Goal: Check status: Check status

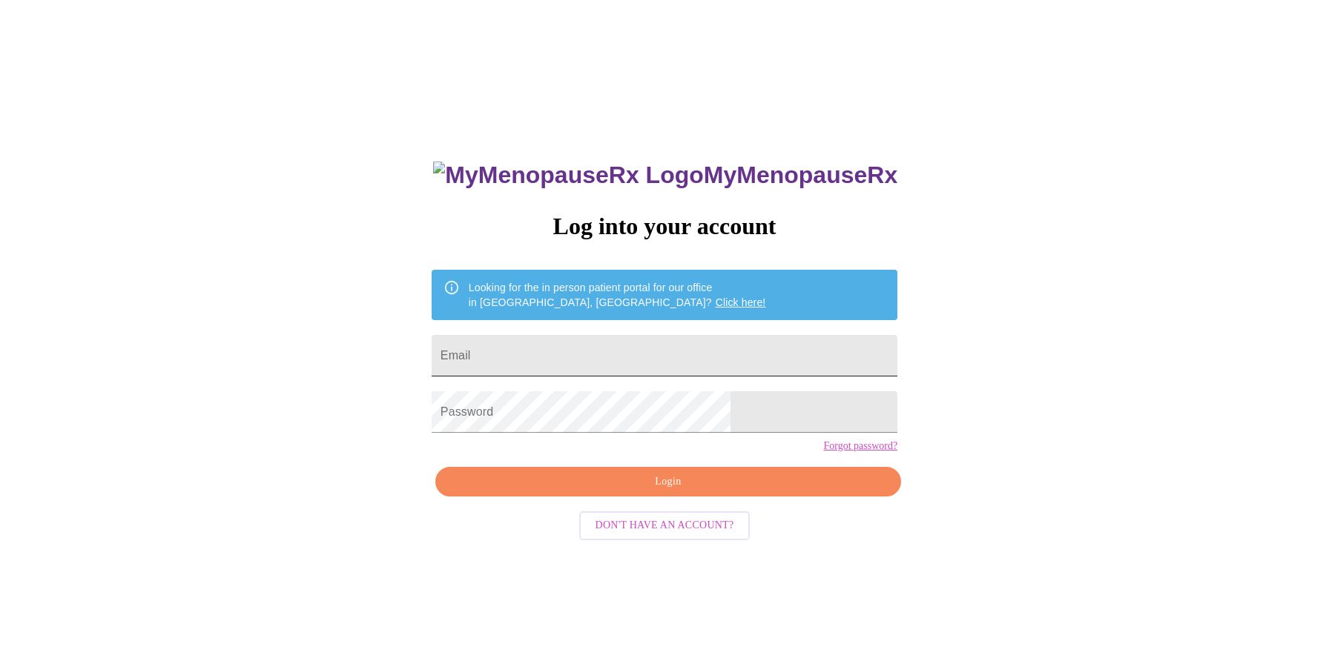
click at [607, 346] on input "Email" at bounding box center [665, 356] width 466 height 42
type input "[EMAIL_ADDRESS][DOMAIN_NAME]"
click at [704, 492] on span "Login" at bounding box center [668, 482] width 432 height 19
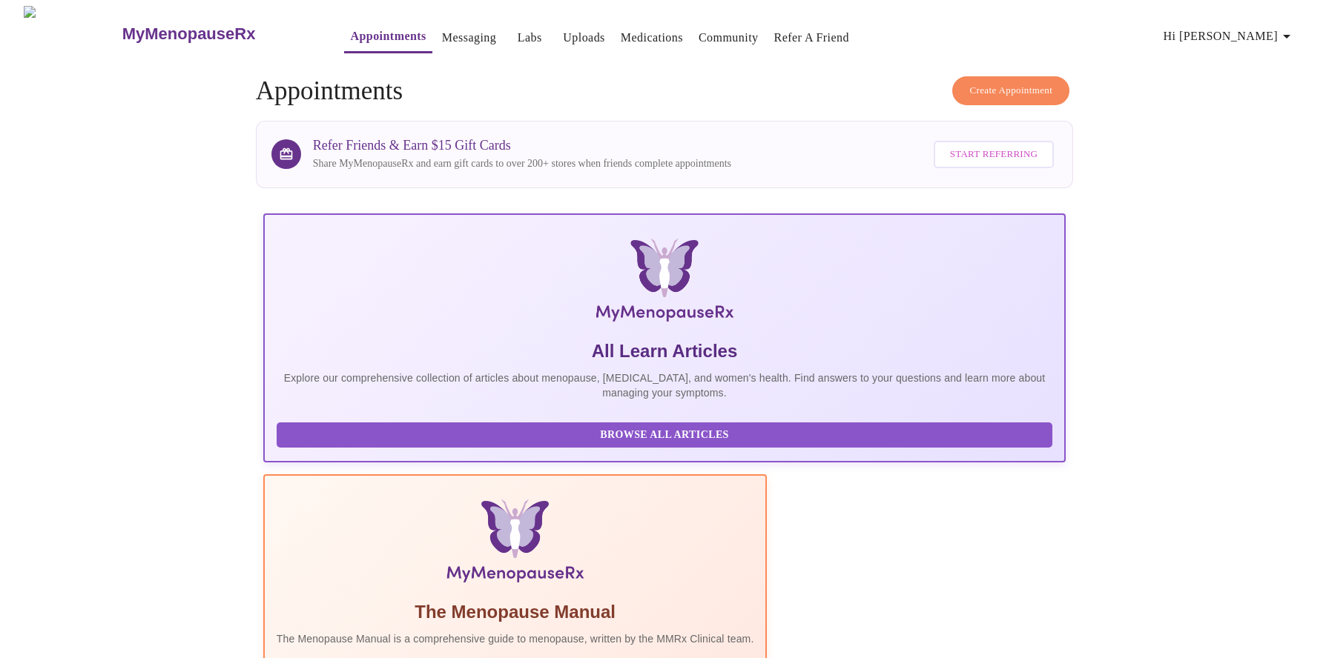
click at [518, 27] on link "Labs" at bounding box center [530, 37] width 24 height 21
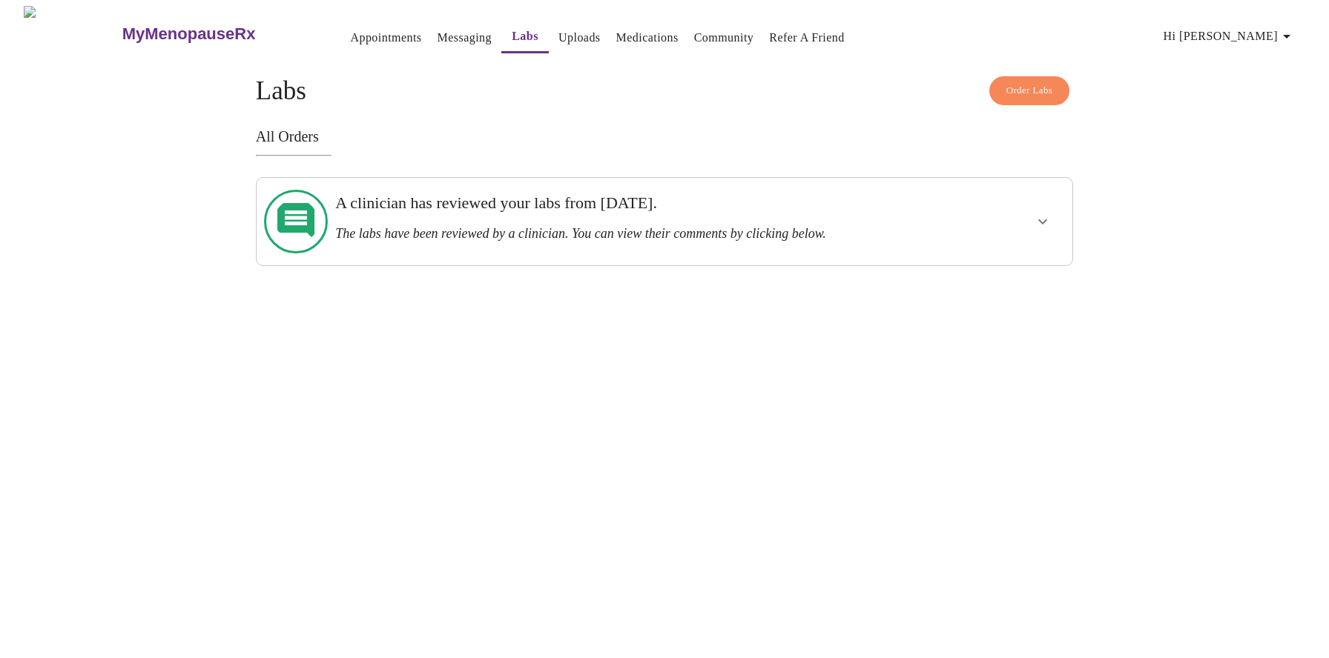
click at [383, 213] on h3 "A clinician has reviewed your labs from [DATE]." at bounding box center [624, 203] width 579 height 19
click at [1034, 214] on icon "show more" at bounding box center [1043, 222] width 18 height 18
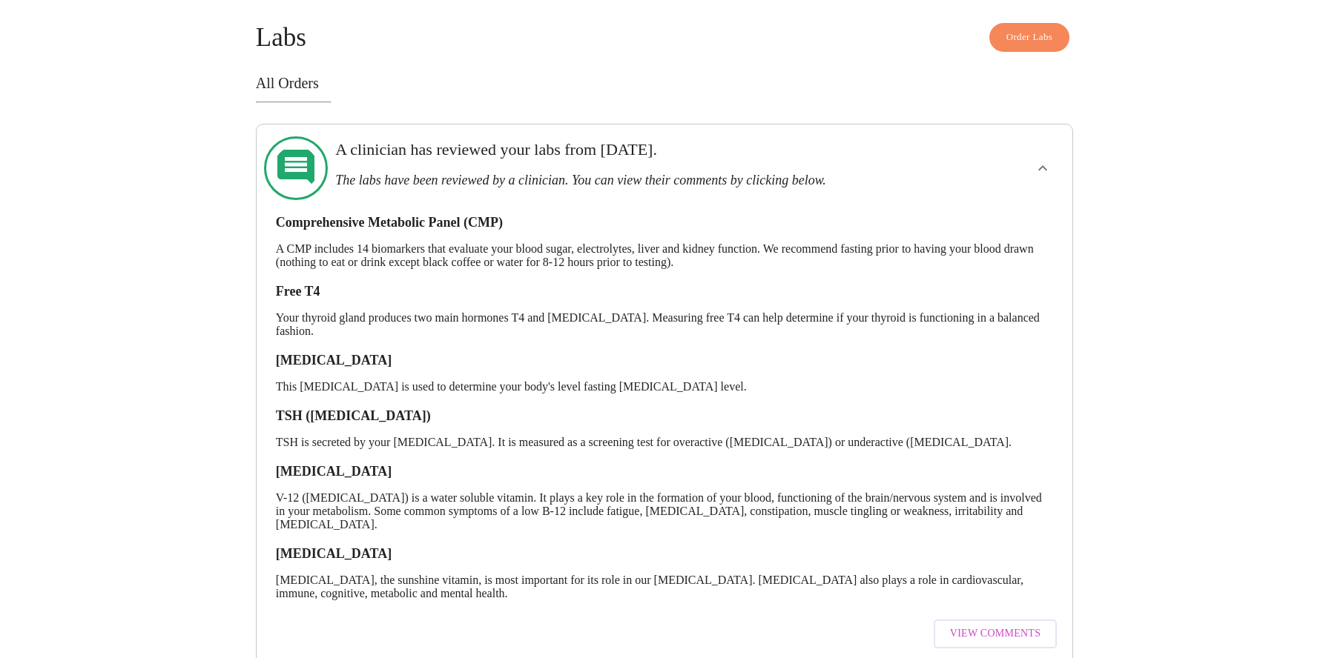
scroll to position [79, 0]
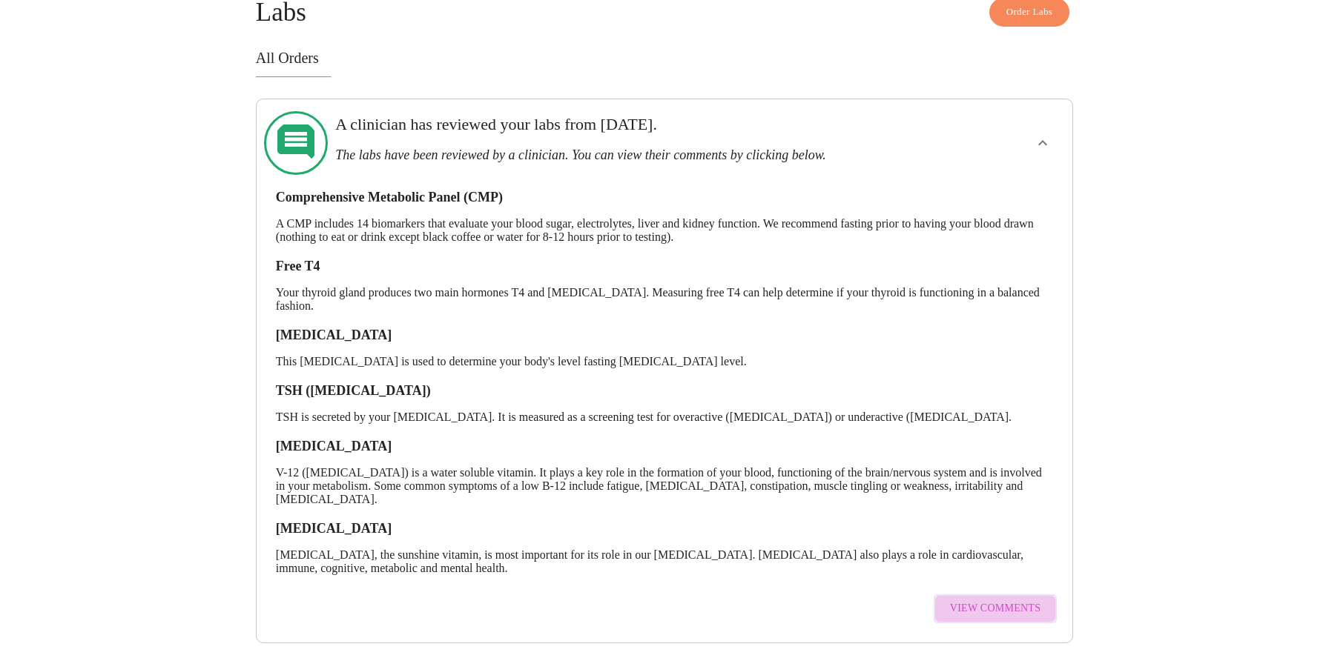
click at [1009, 600] on span "View Comments" at bounding box center [995, 609] width 90 height 19
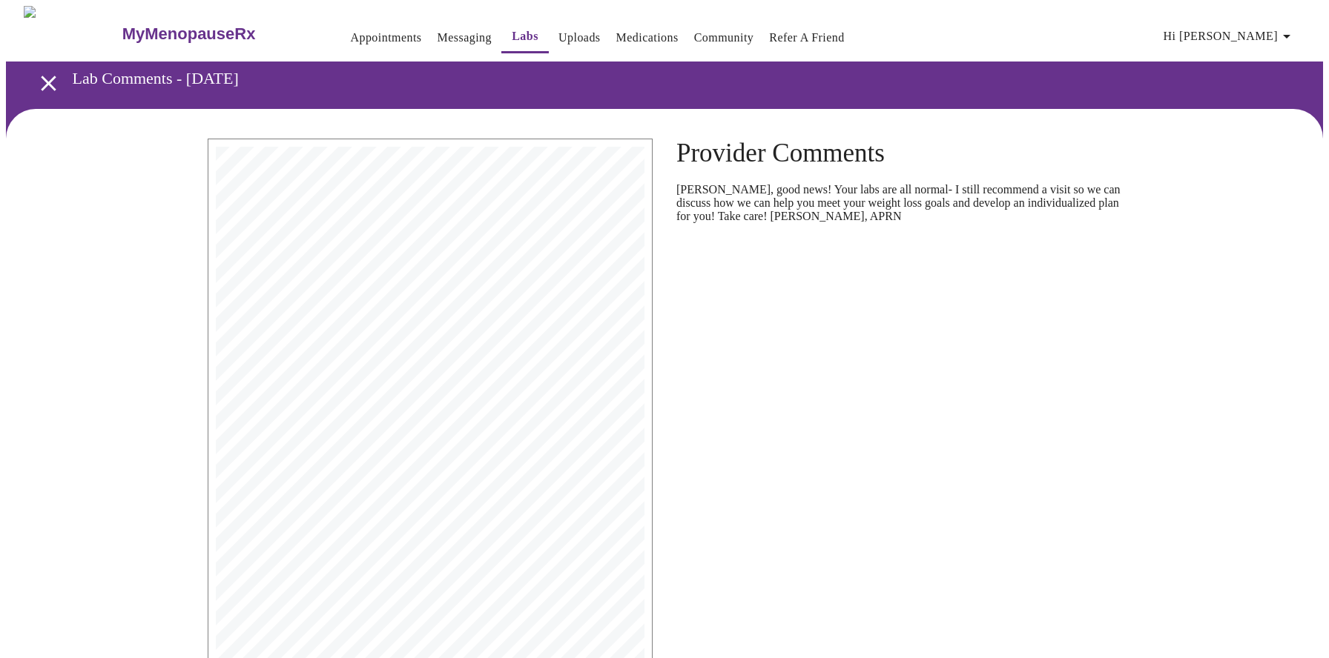
click at [521, 235] on span "WHEATON, IL 60187-3145" at bounding box center [561, 238] width 85 height 7
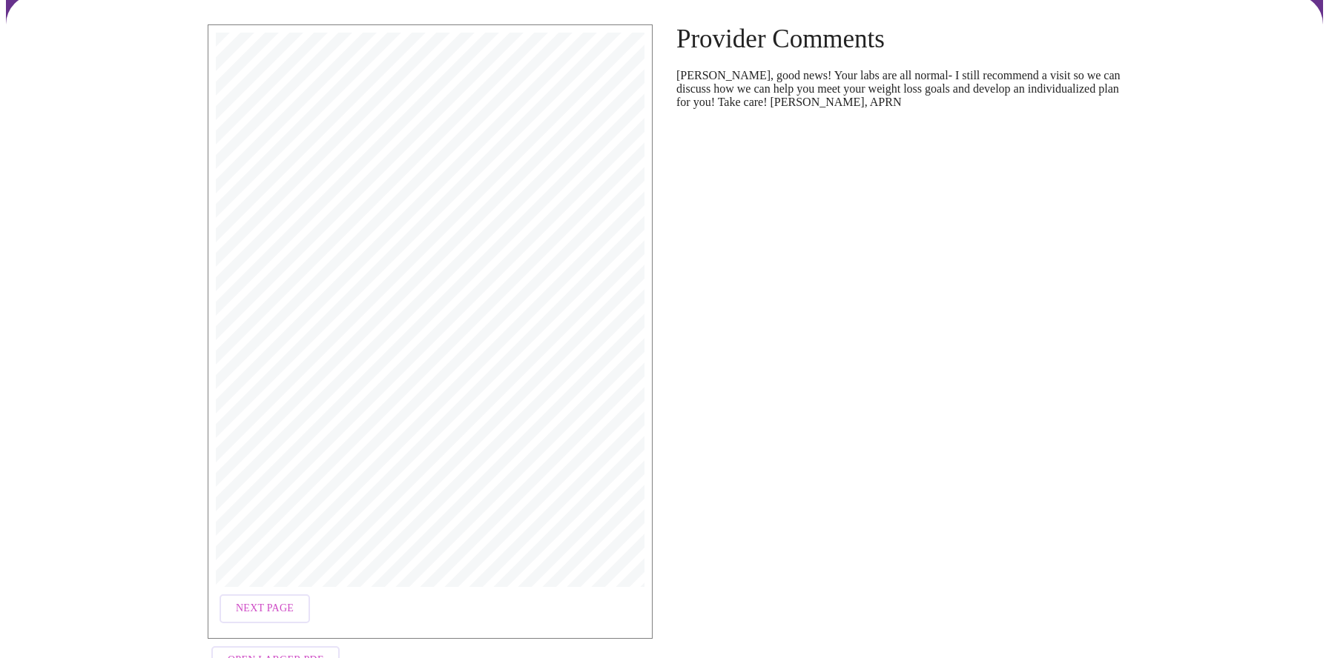
scroll to position [162, 0]
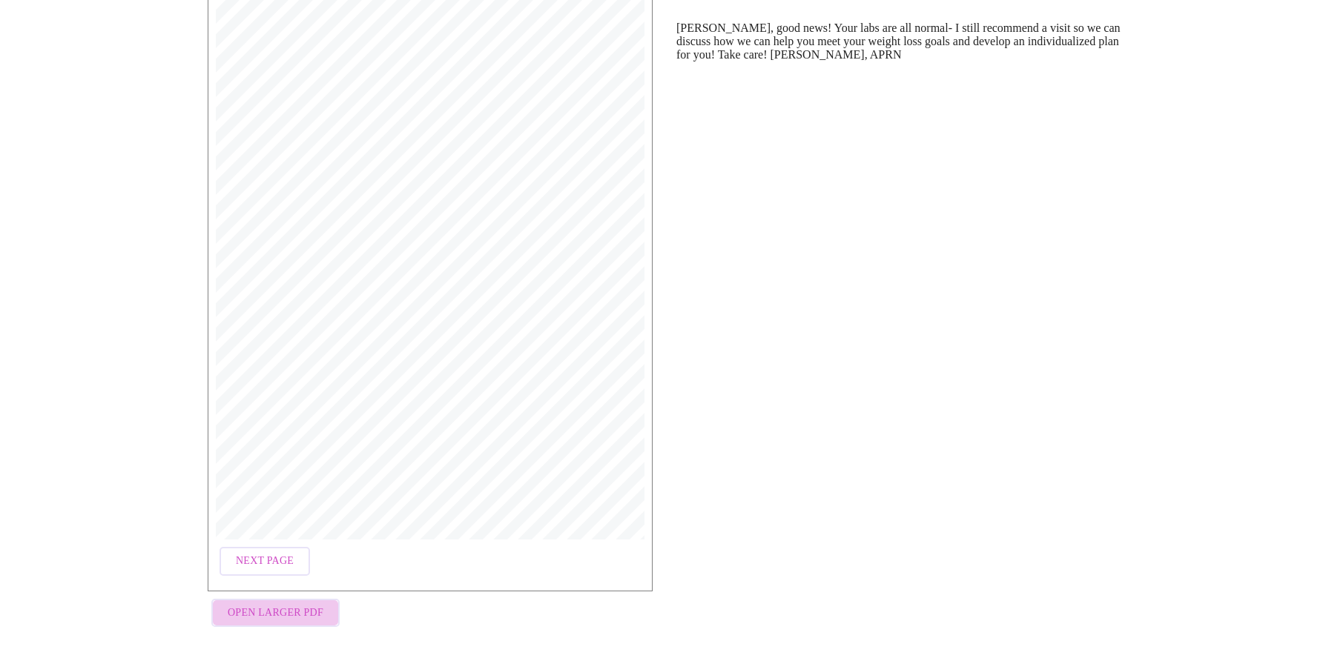
click at [301, 610] on span "Open Larger PDF" at bounding box center [276, 613] width 96 height 19
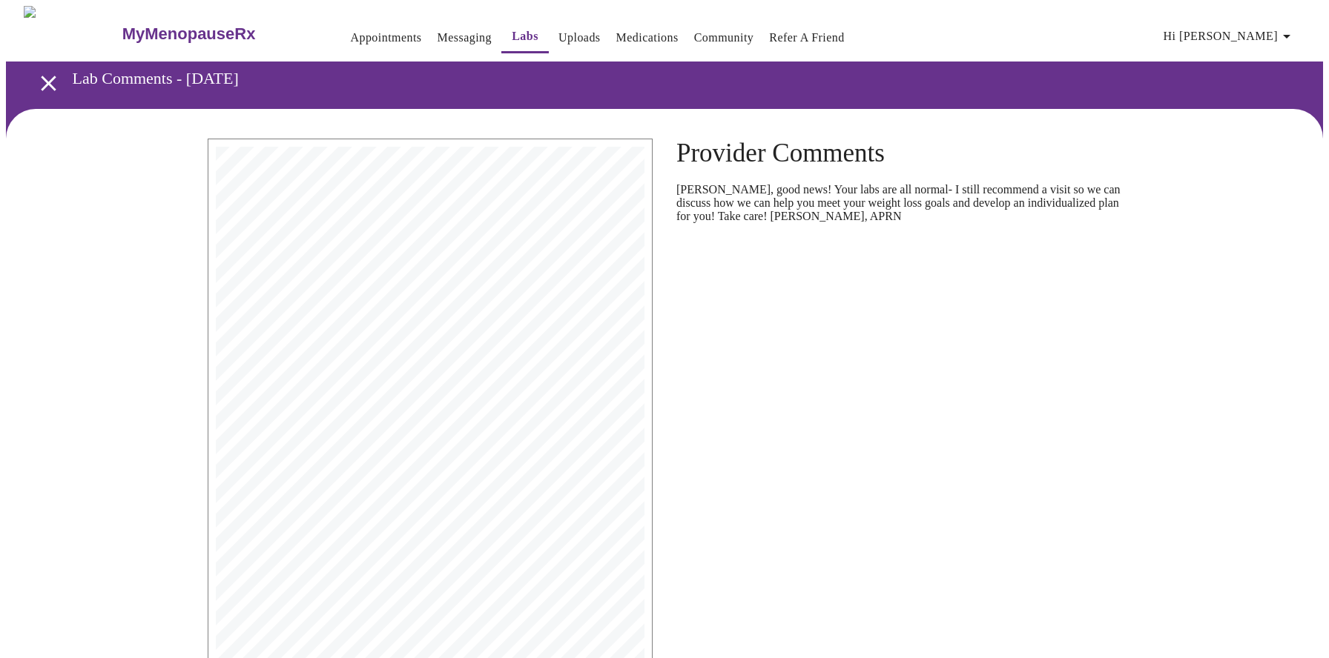
scroll to position [3, 0]
